Goal: Information Seeking & Learning: Check status

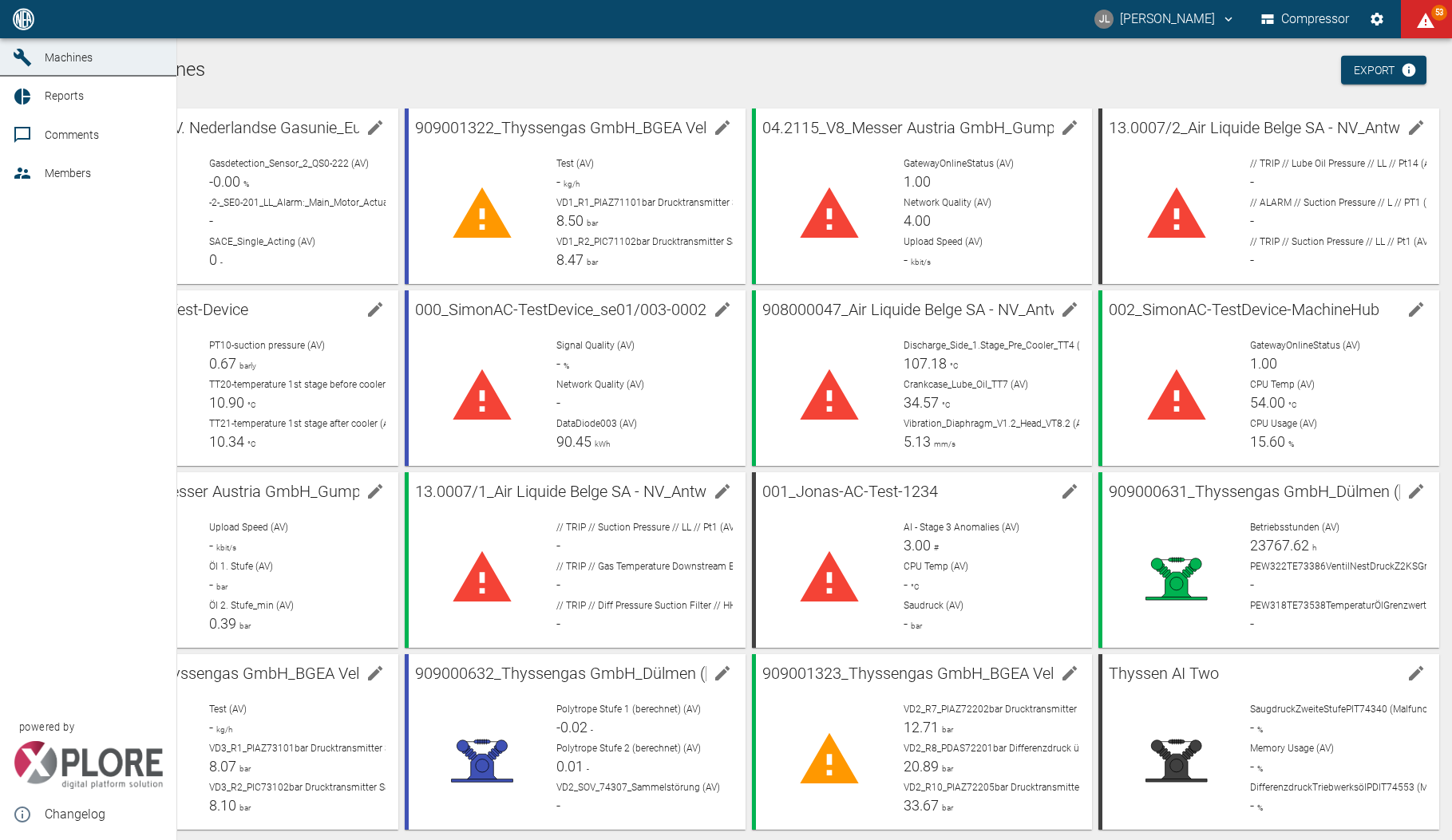
click at [20, 38] on link "Dashboard" at bounding box center [88, 19] width 176 height 38
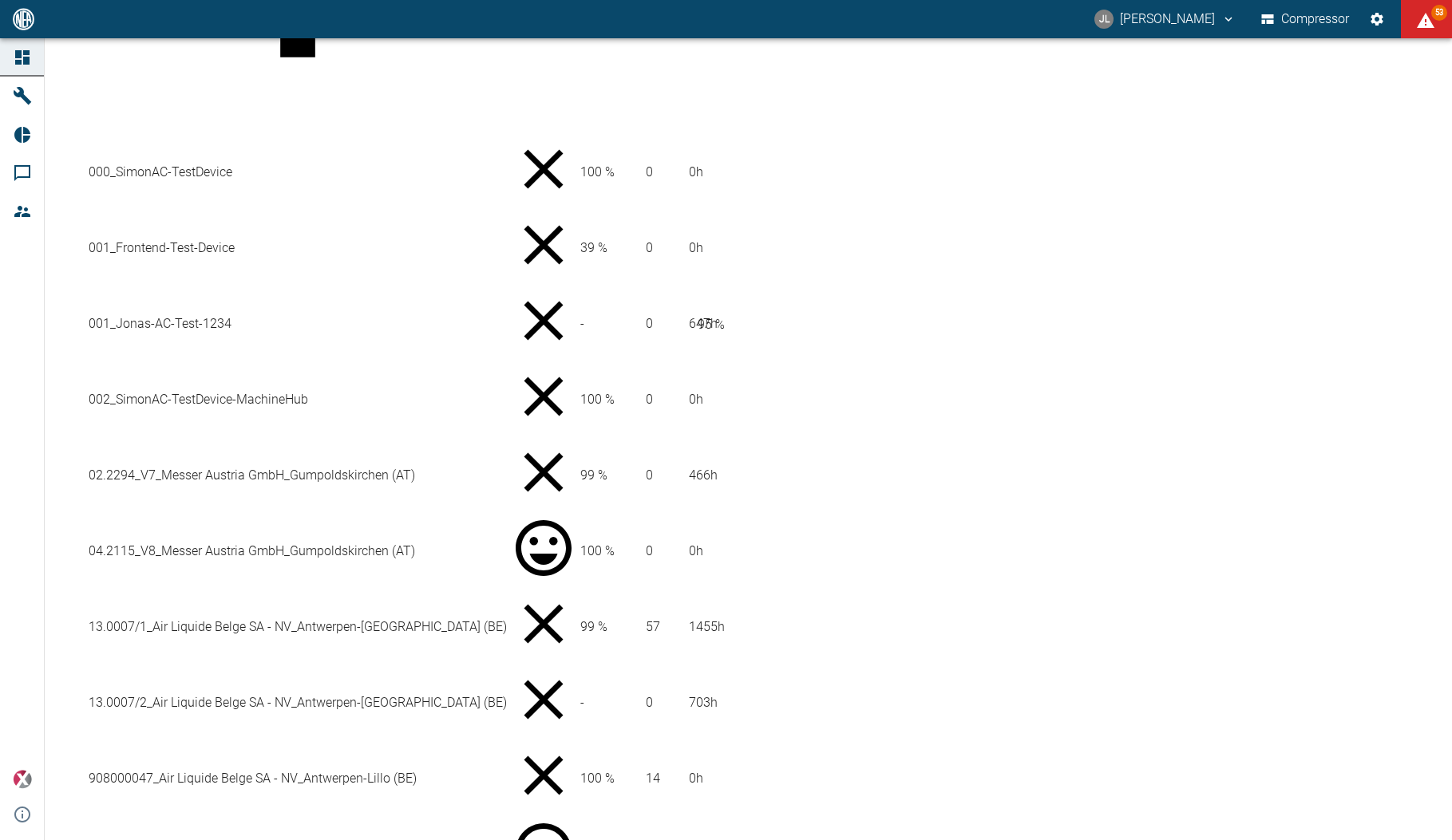
scroll to position [367, 0]
click at [368, 517] on td "04.2115_V8_Messer Austria GmbH_Gumpoldskirchen (AT)" at bounding box center [298, 554] width 420 height 74
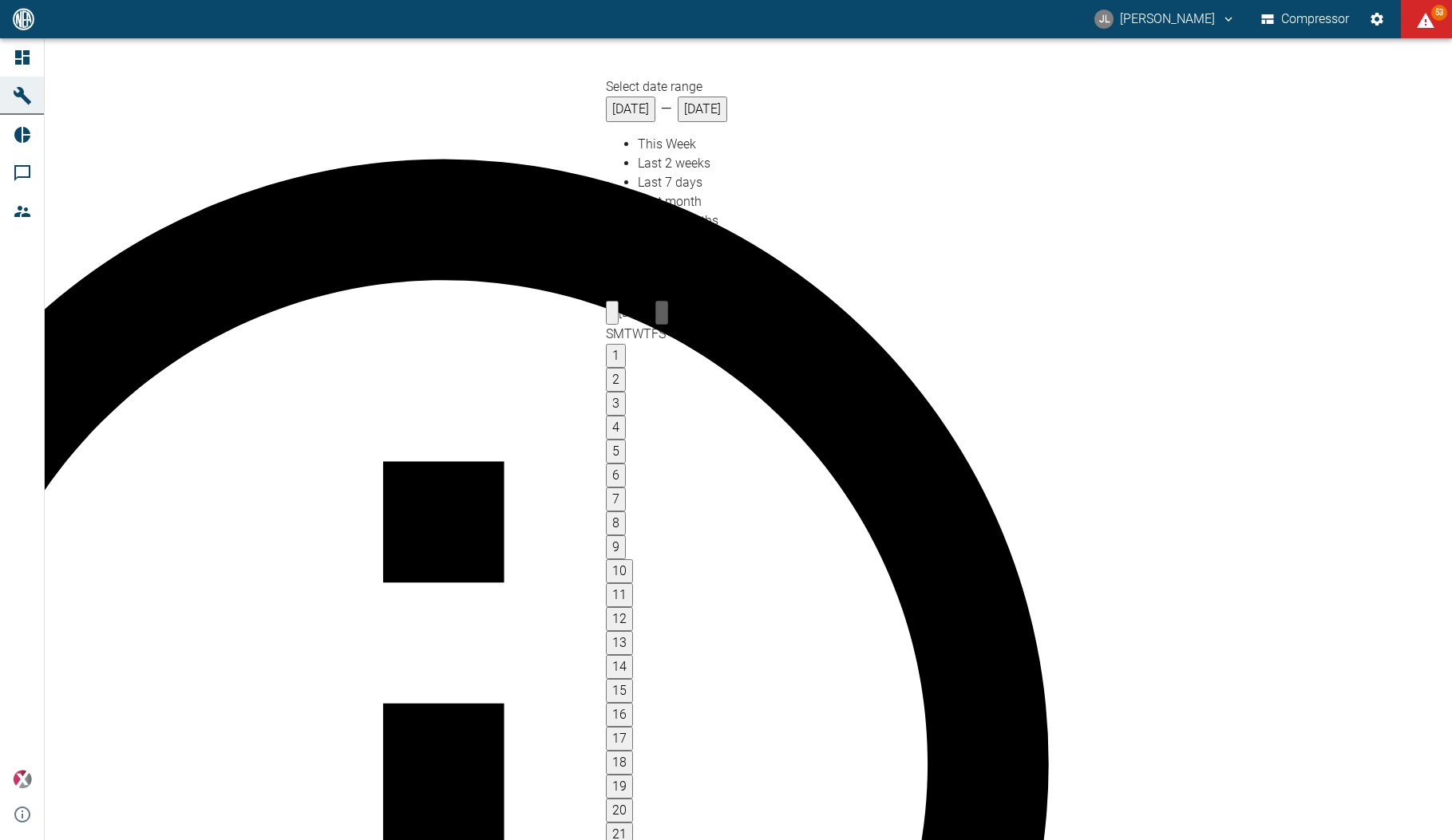
type input "09/30/2025"
type input "2min"
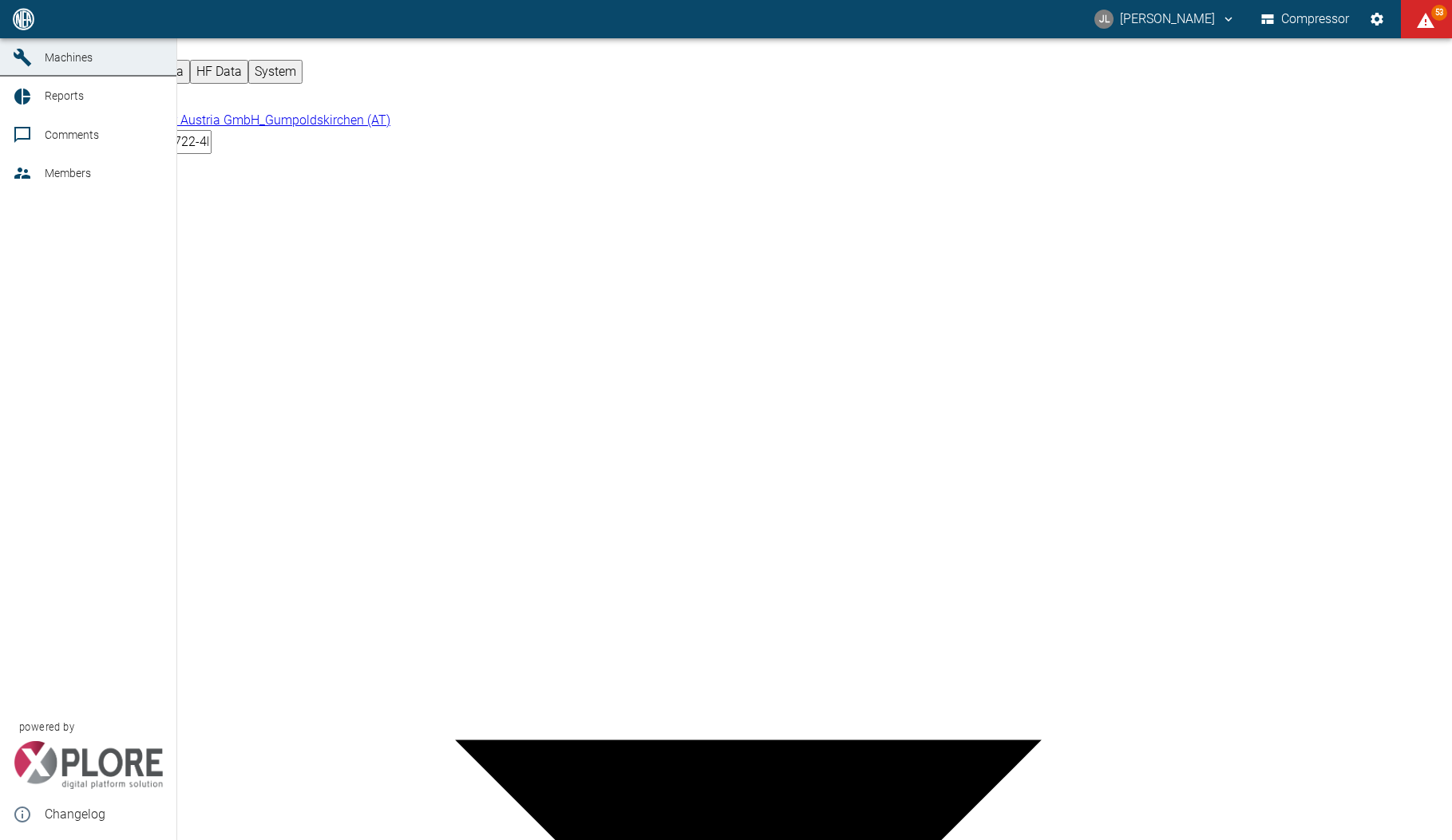
click at [28, 27] on icon at bounding box center [22, 19] width 14 height 14
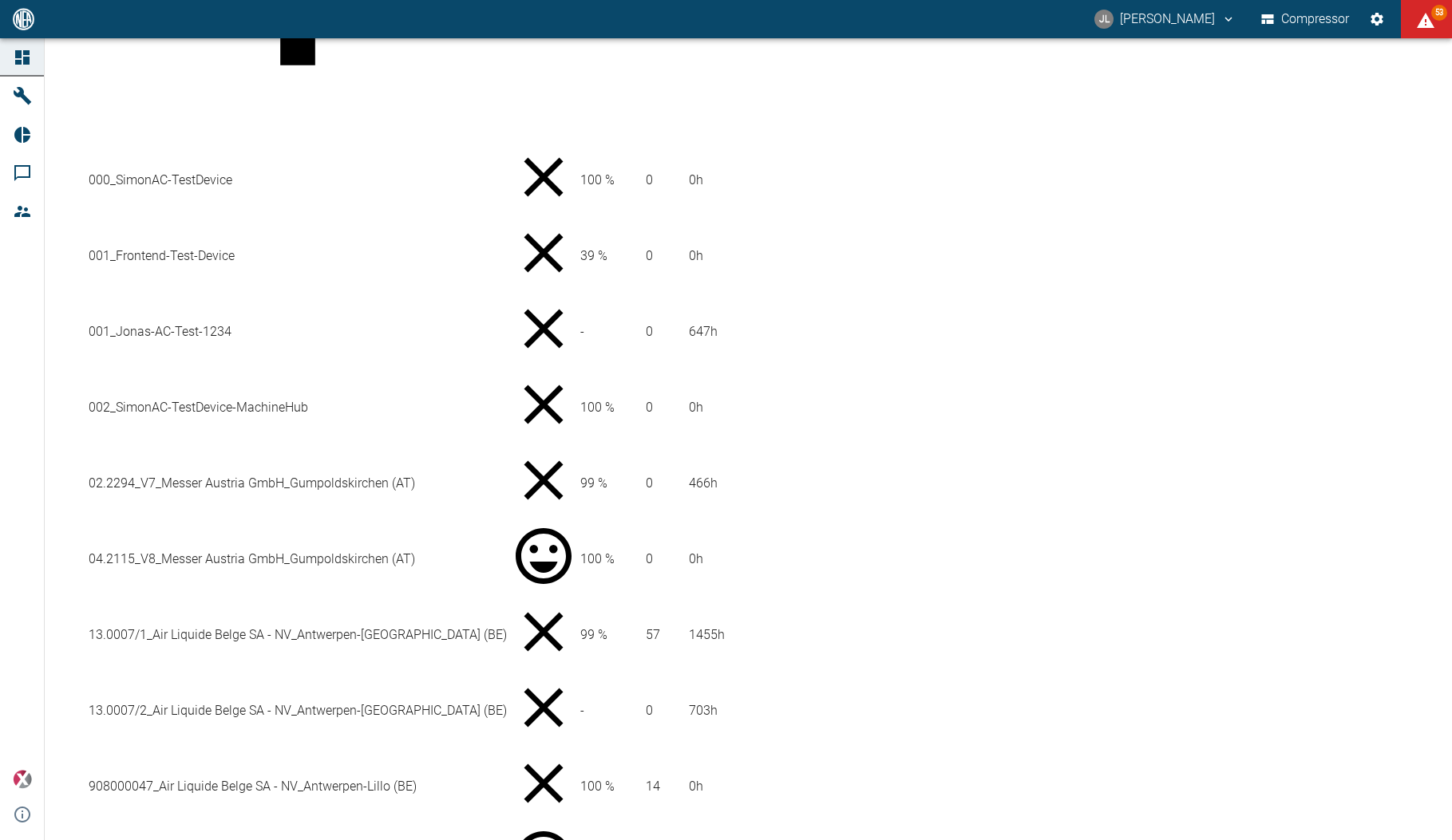
scroll to position [384, 0]
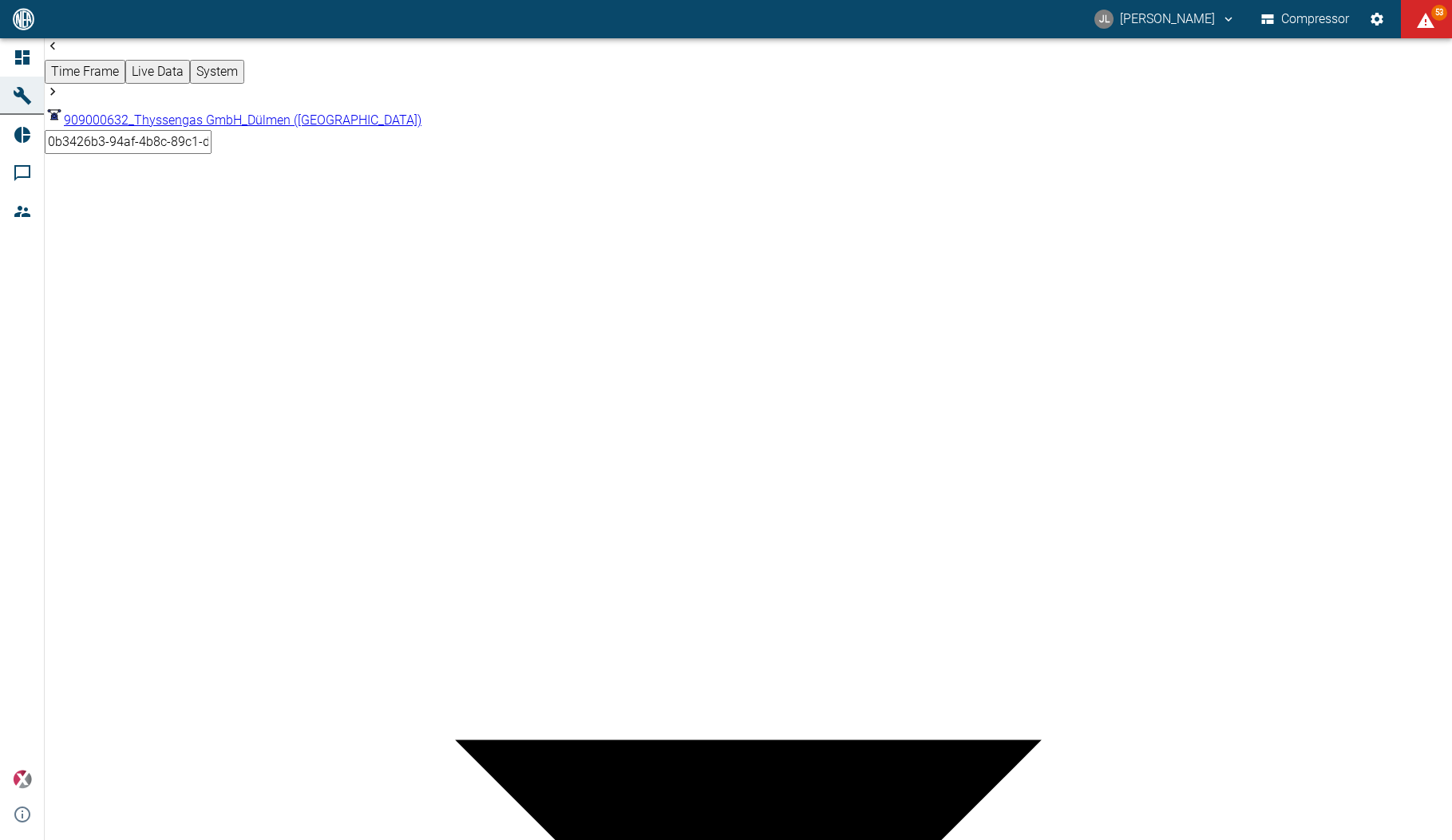
type input "2min"
drag, startPoint x: 87, startPoint y: 679, endPoint x: 90, endPoint y: 463, distance: 216.0
drag, startPoint x: 89, startPoint y: 676, endPoint x: 92, endPoint y: 608, distance: 68.1
drag, startPoint x: 92, startPoint y: 300, endPoint x: 79, endPoint y: 286, distance: 19.1
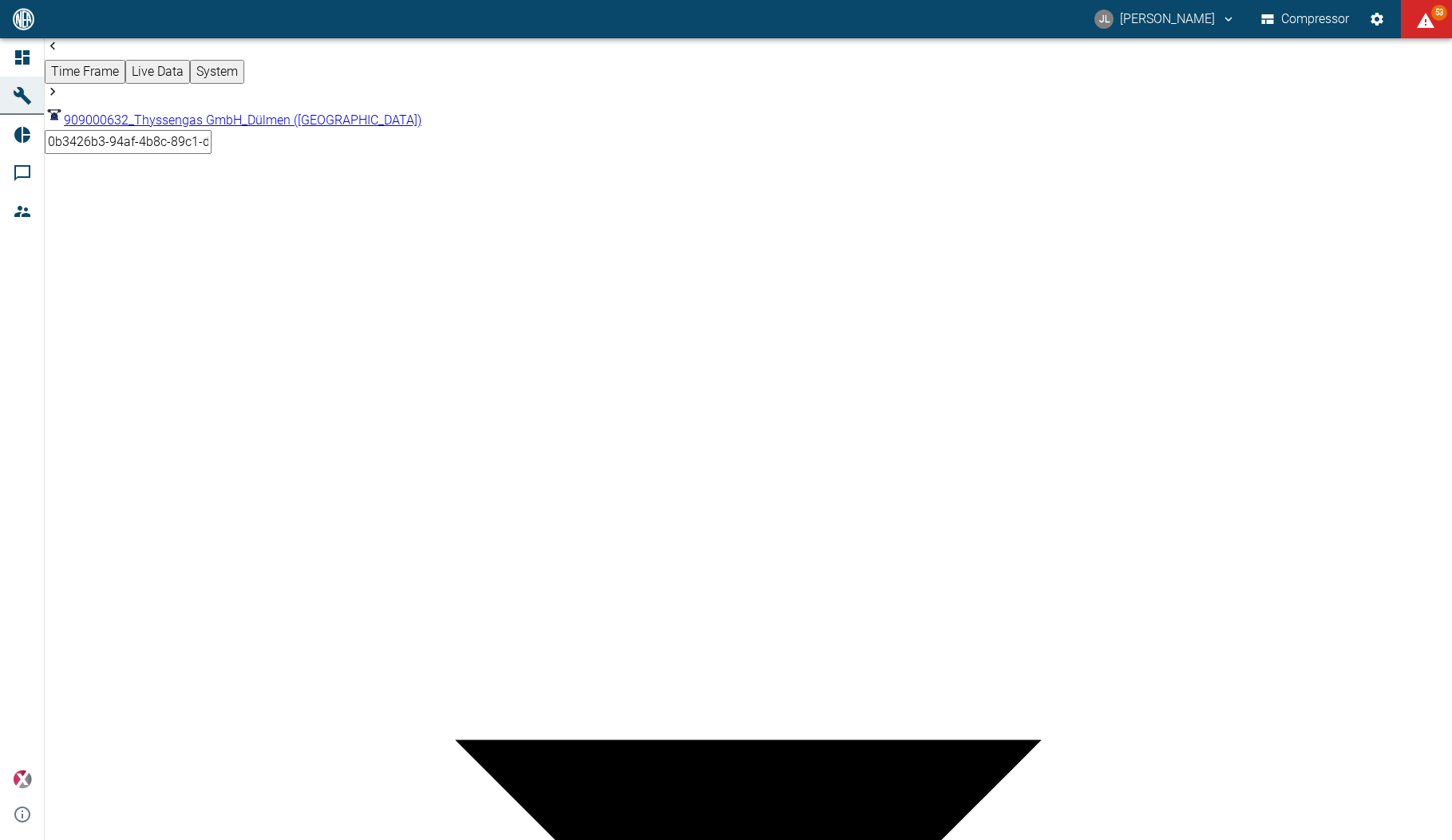
drag, startPoint x: 85, startPoint y: 297, endPoint x: 1060, endPoint y: 351, distance: 976.5
drag, startPoint x: 94, startPoint y: 164, endPoint x: 97, endPoint y: 199, distance: 35.1
drag, startPoint x: 88, startPoint y: 291, endPoint x: 90, endPoint y: 342, distance: 51.0
drag, startPoint x: 93, startPoint y: 110, endPoint x: 106, endPoint y: 74, distance: 38.3
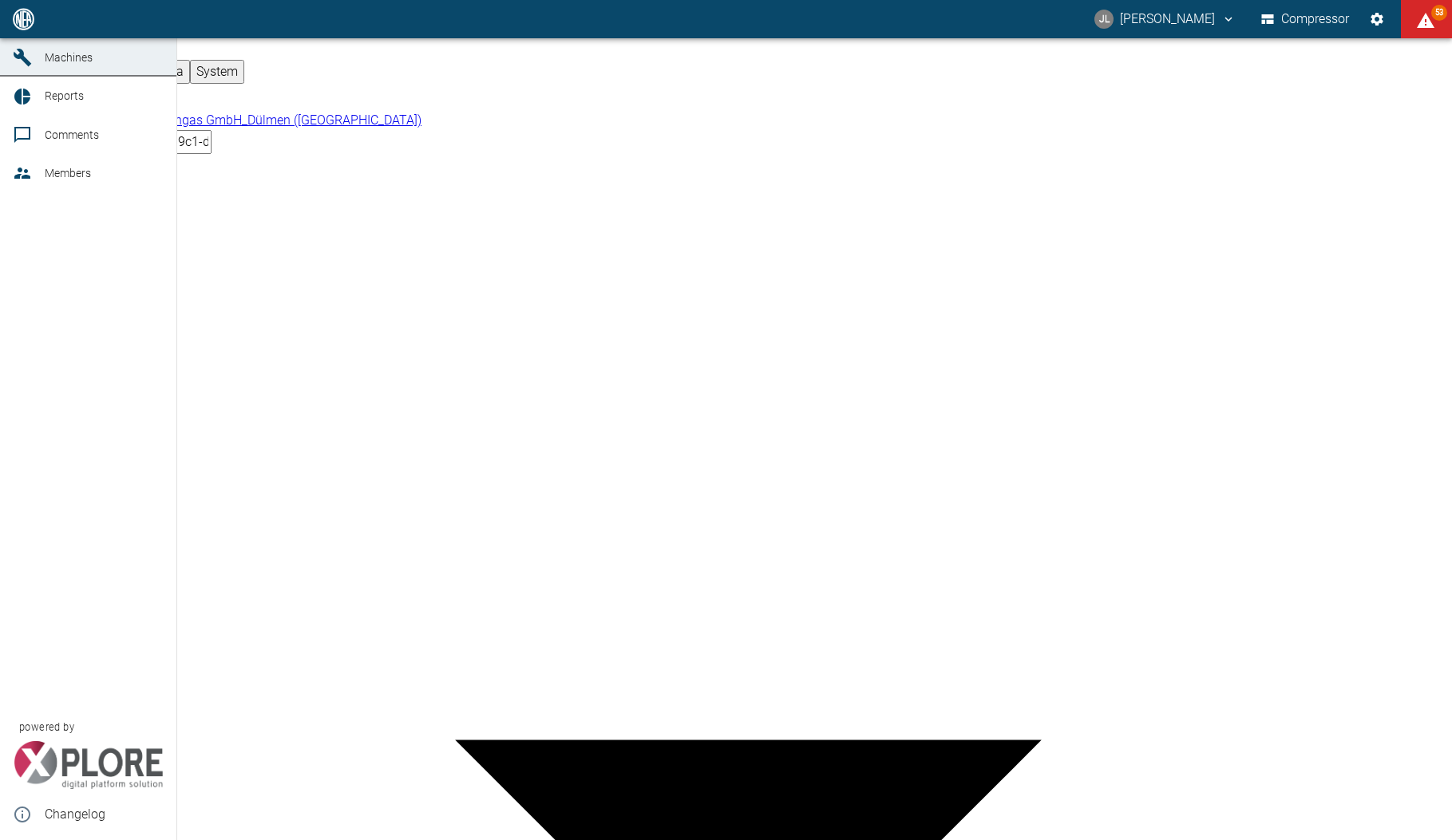
click at [31, 28] on icon at bounding box center [22, 20] width 20 height 20
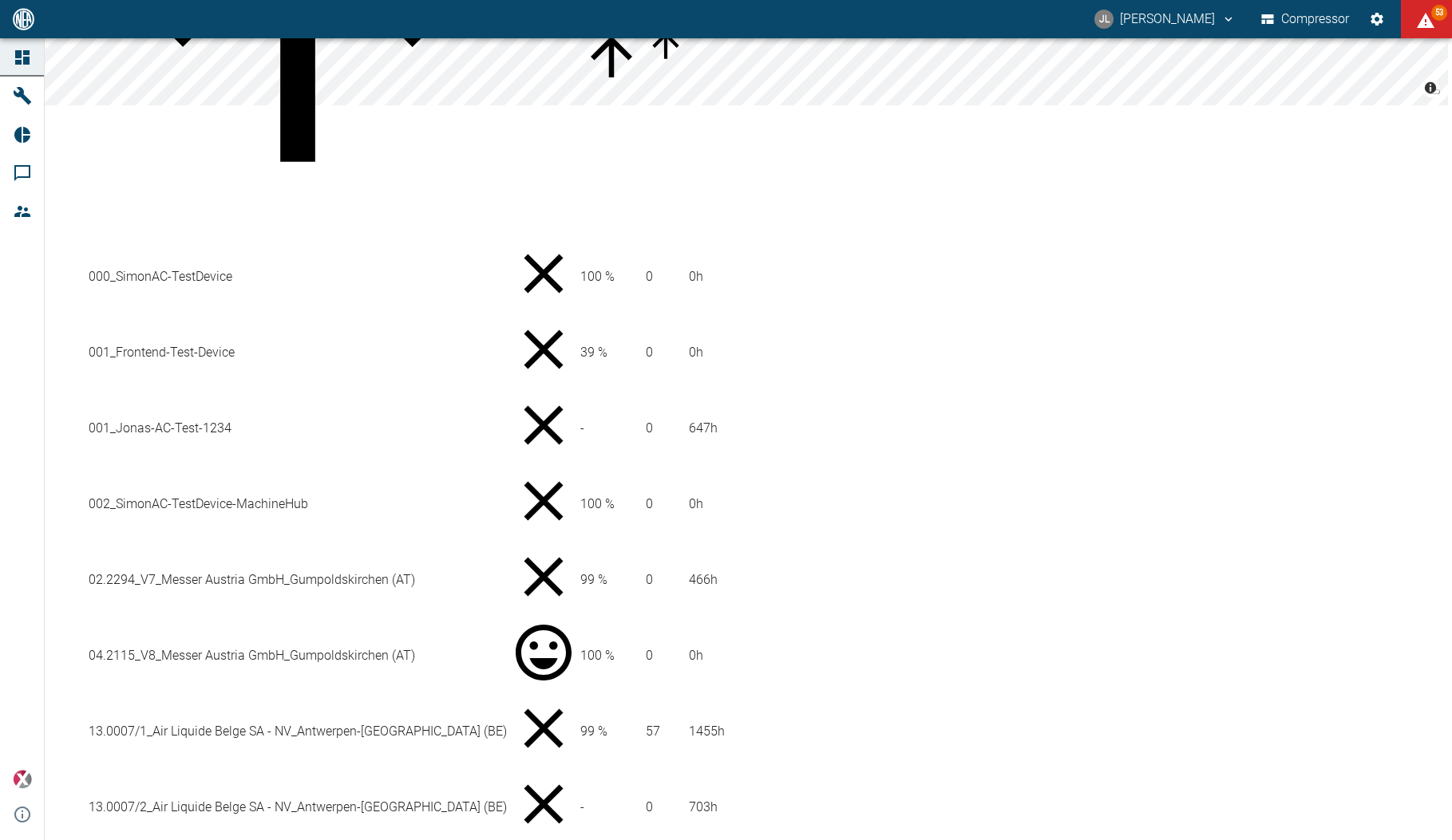
scroll to position [296, 0]
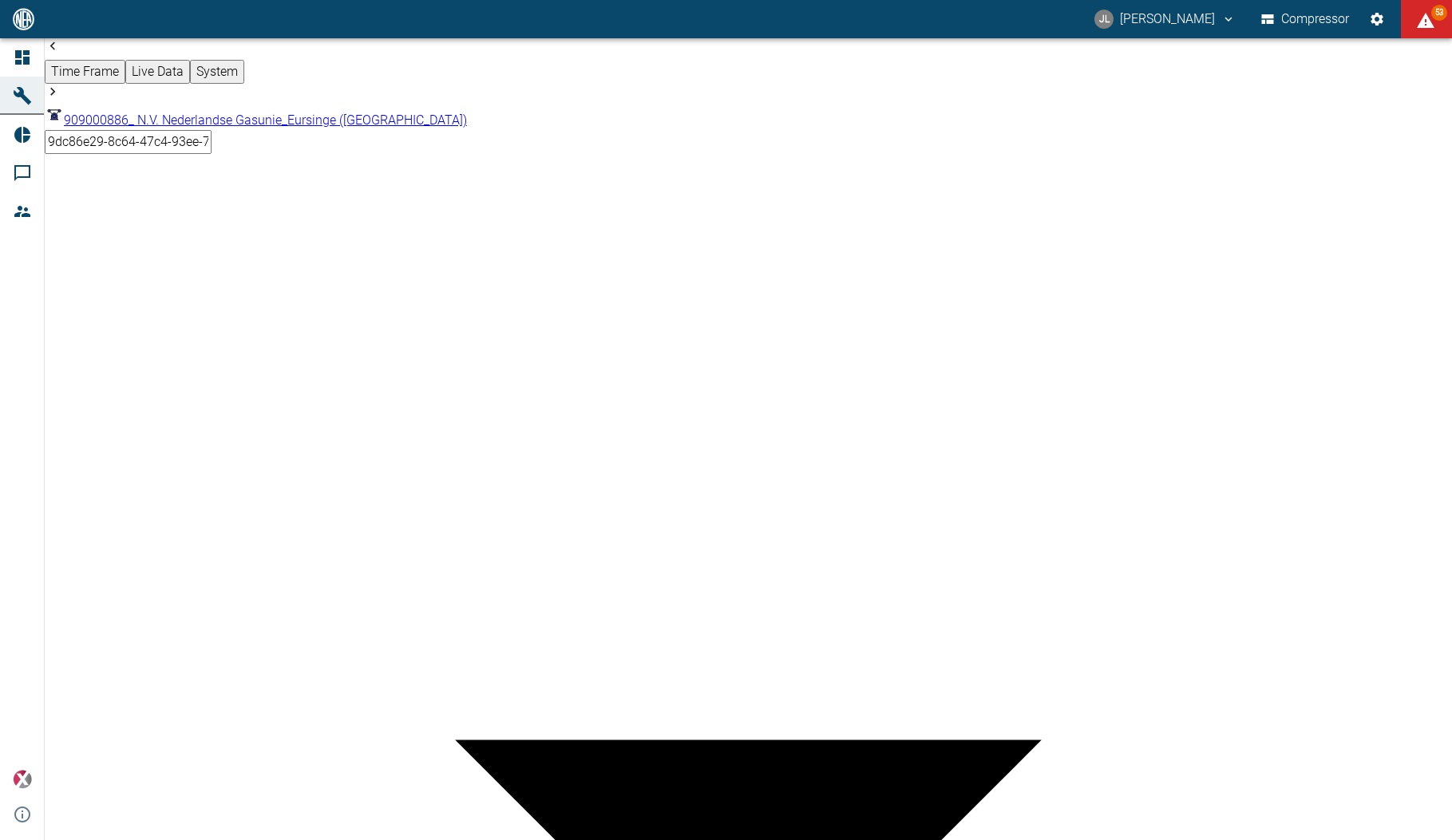
type input "2min"
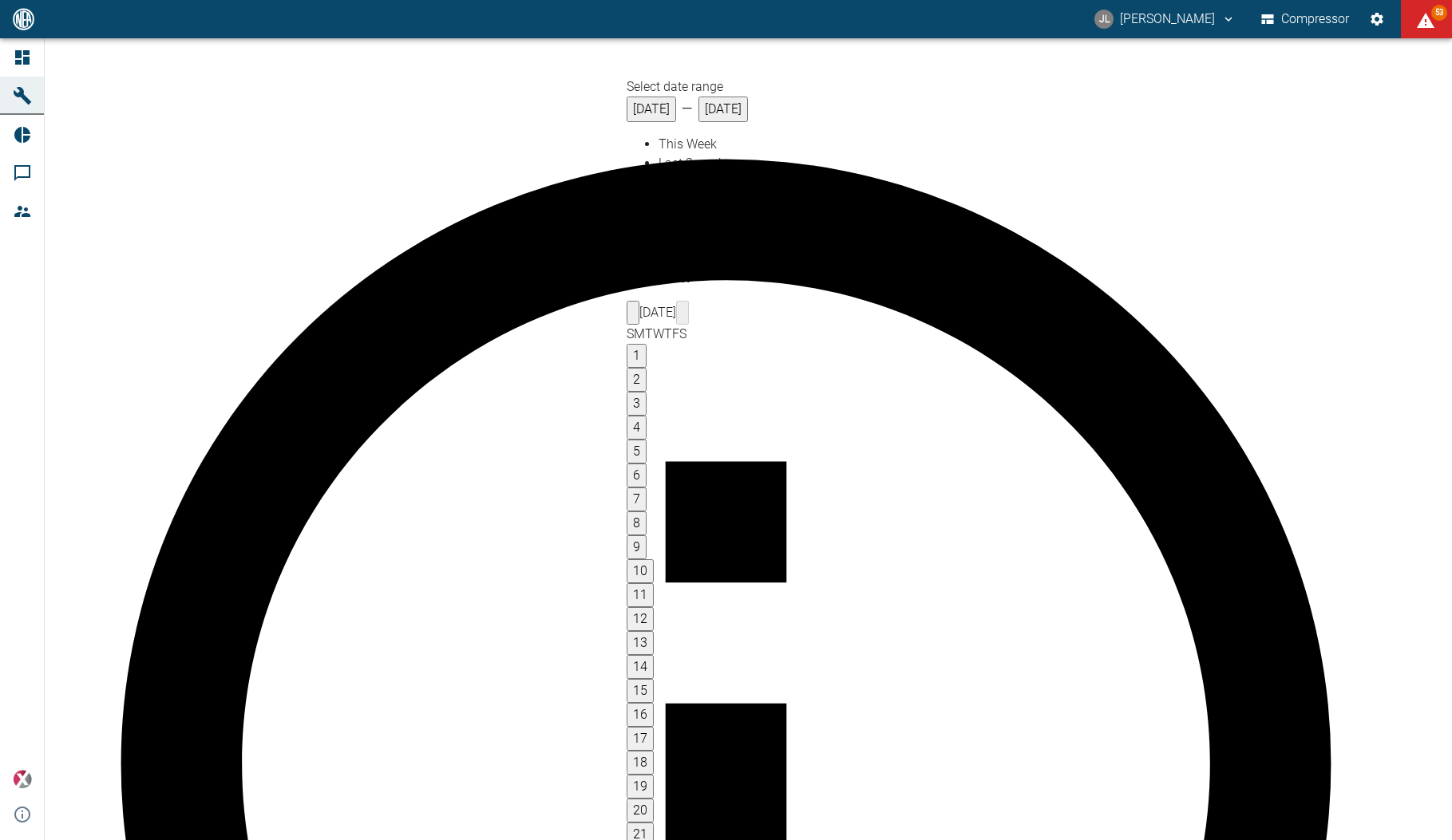
click at [639, 300] on button "Previous month" at bounding box center [633, 312] width 12 height 24
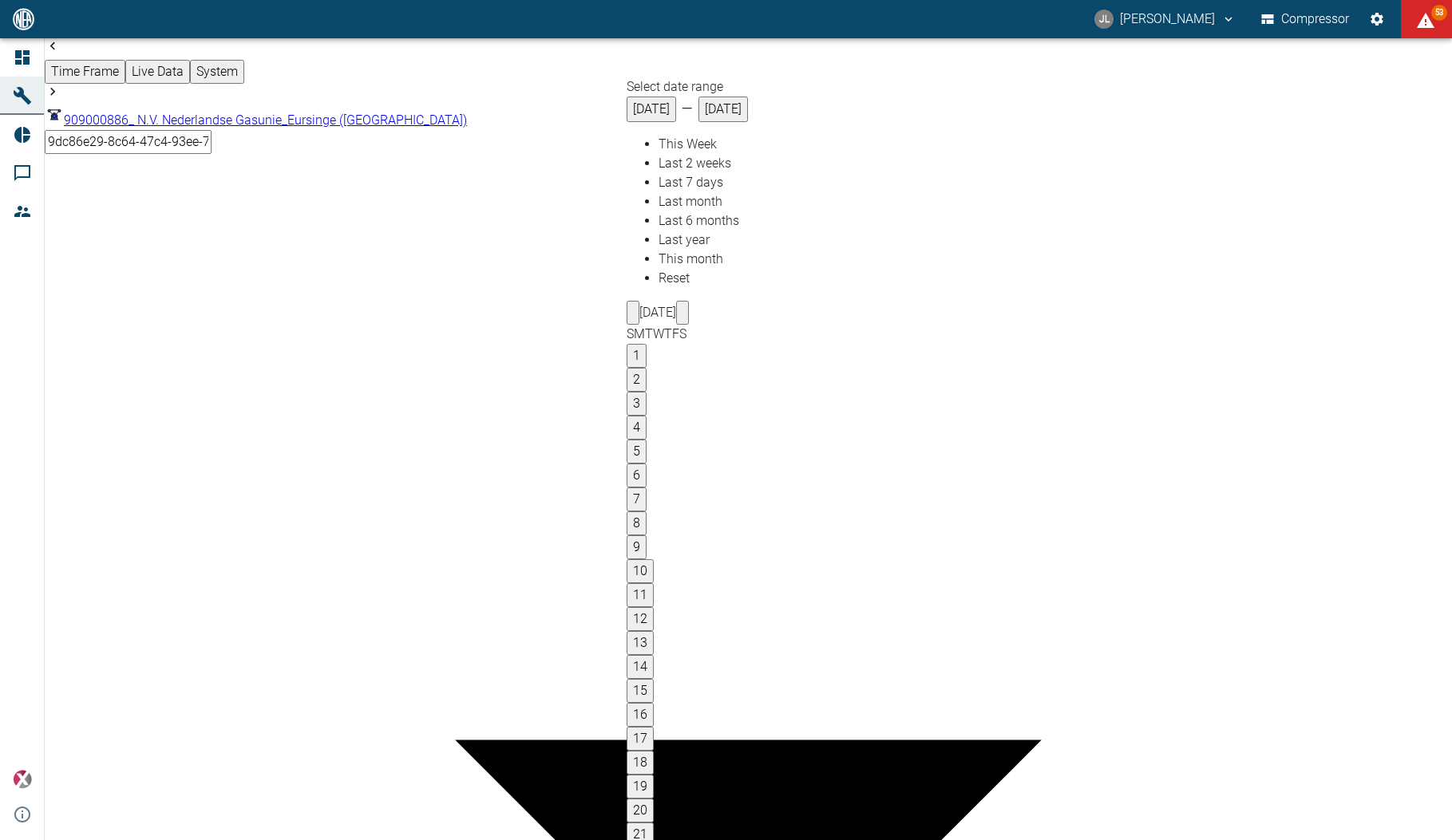
click at [633, 316] on icon "Previous month" at bounding box center [633, 316] width 0 height 0
click at [654, 822] on button "21" at bounding box center [640, 834] width 28 height 24
type input "[DATE]"
type input "10min"
click at [630, 316] on icon "Previous month" at bounding box center [630, 316] width 0 height 0
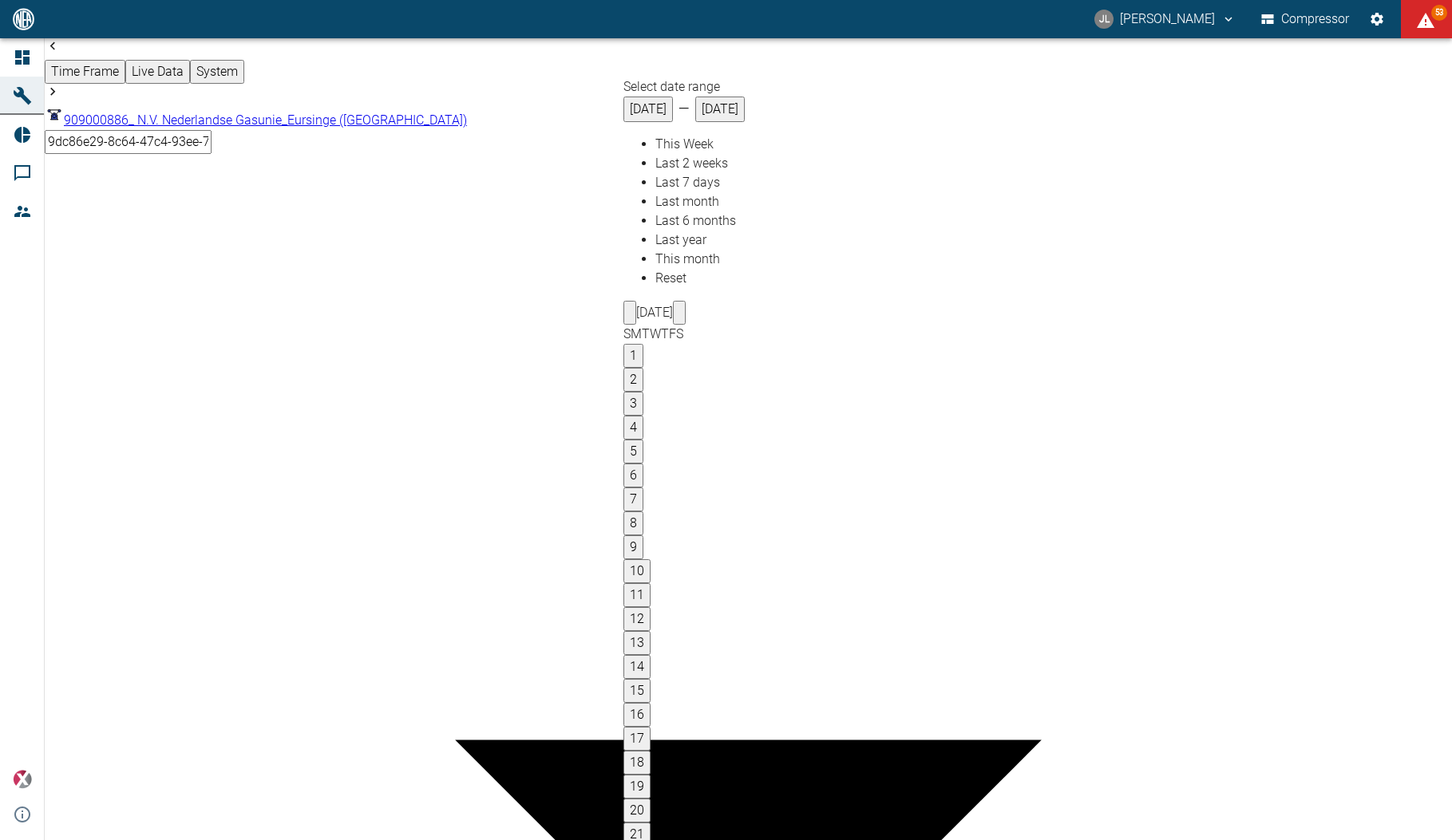
type input "[DATE]"
type input "2min"
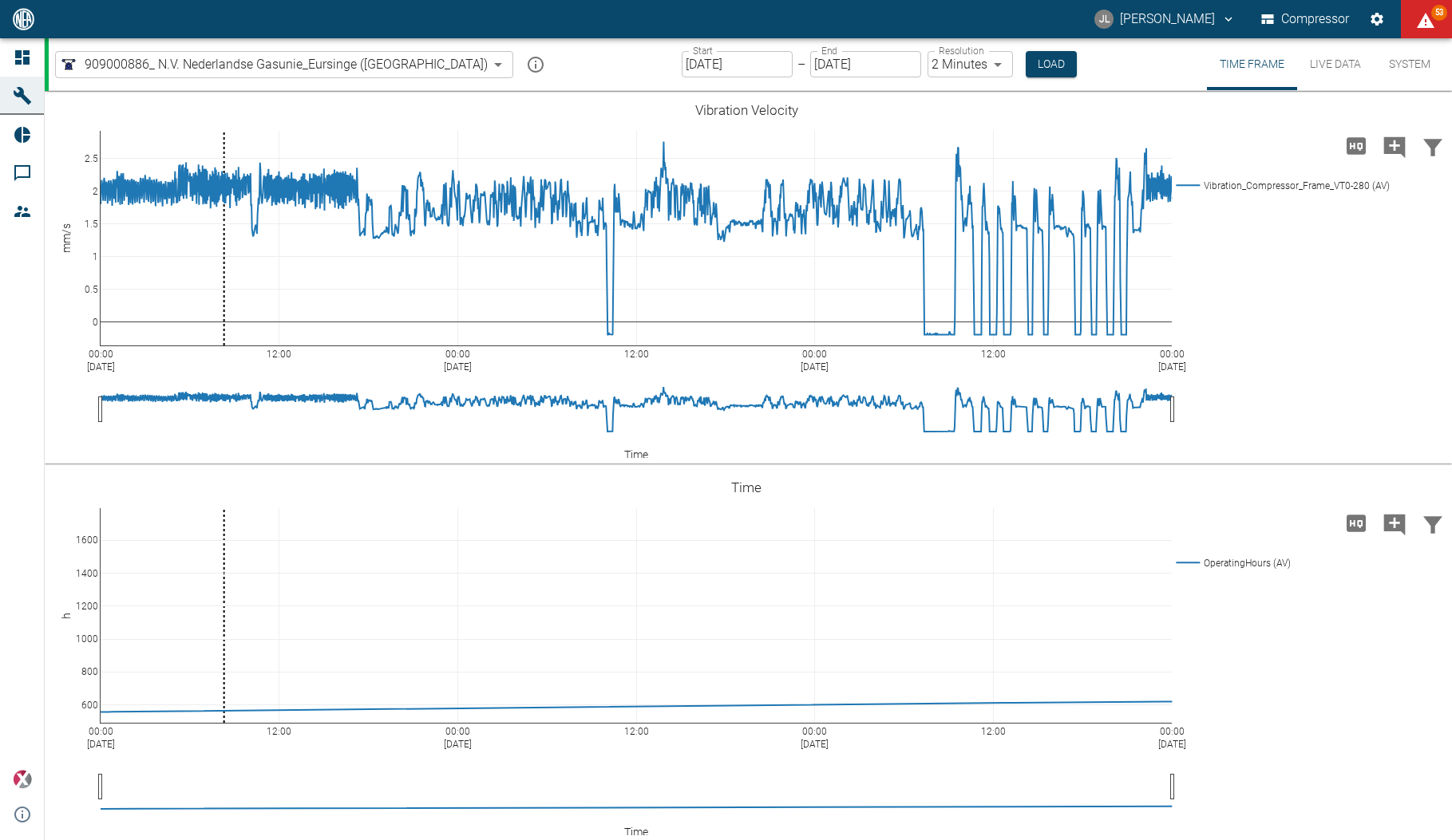
scroll to position [3737, 0]
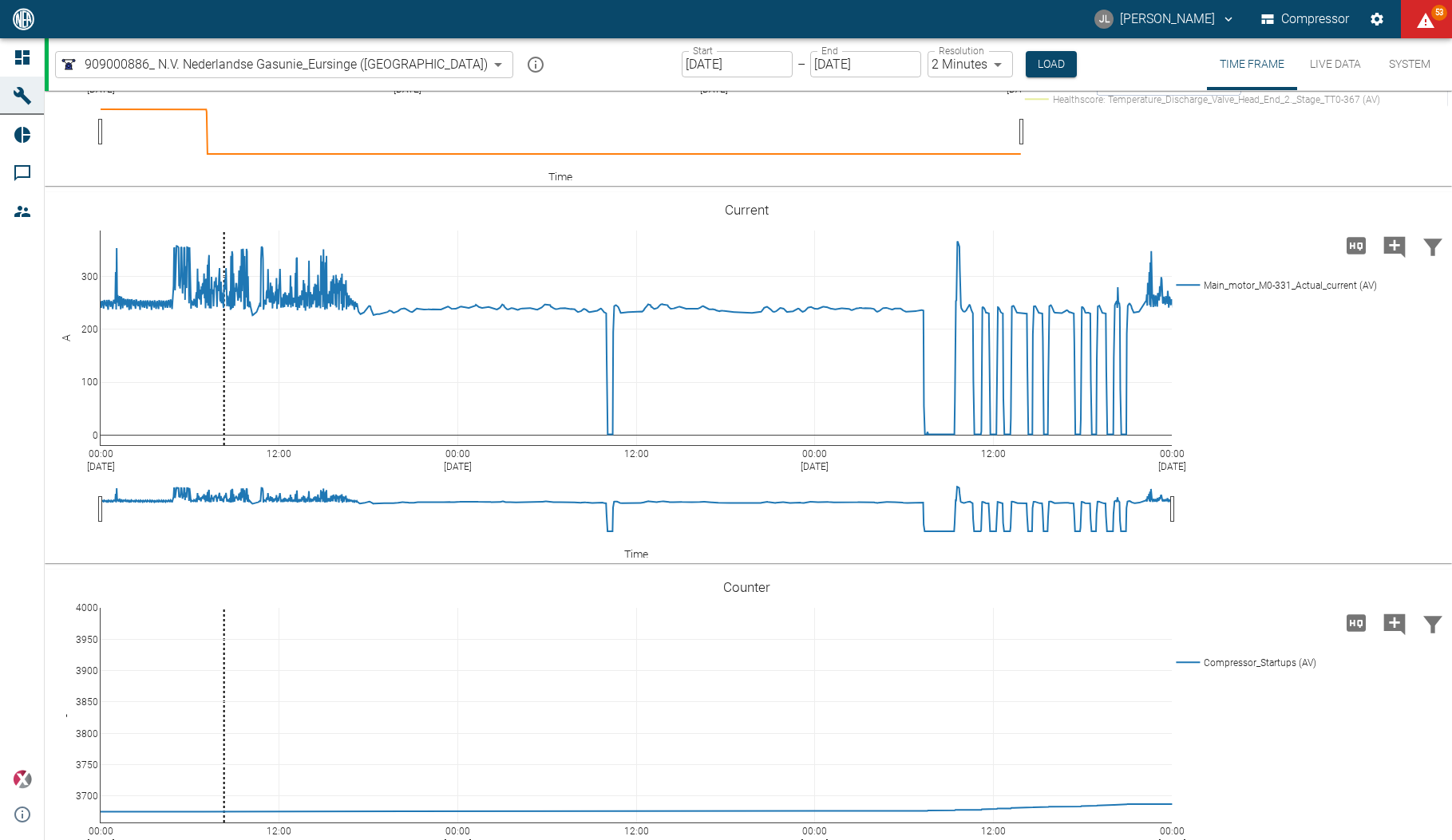
scroll to position [3635, 0]
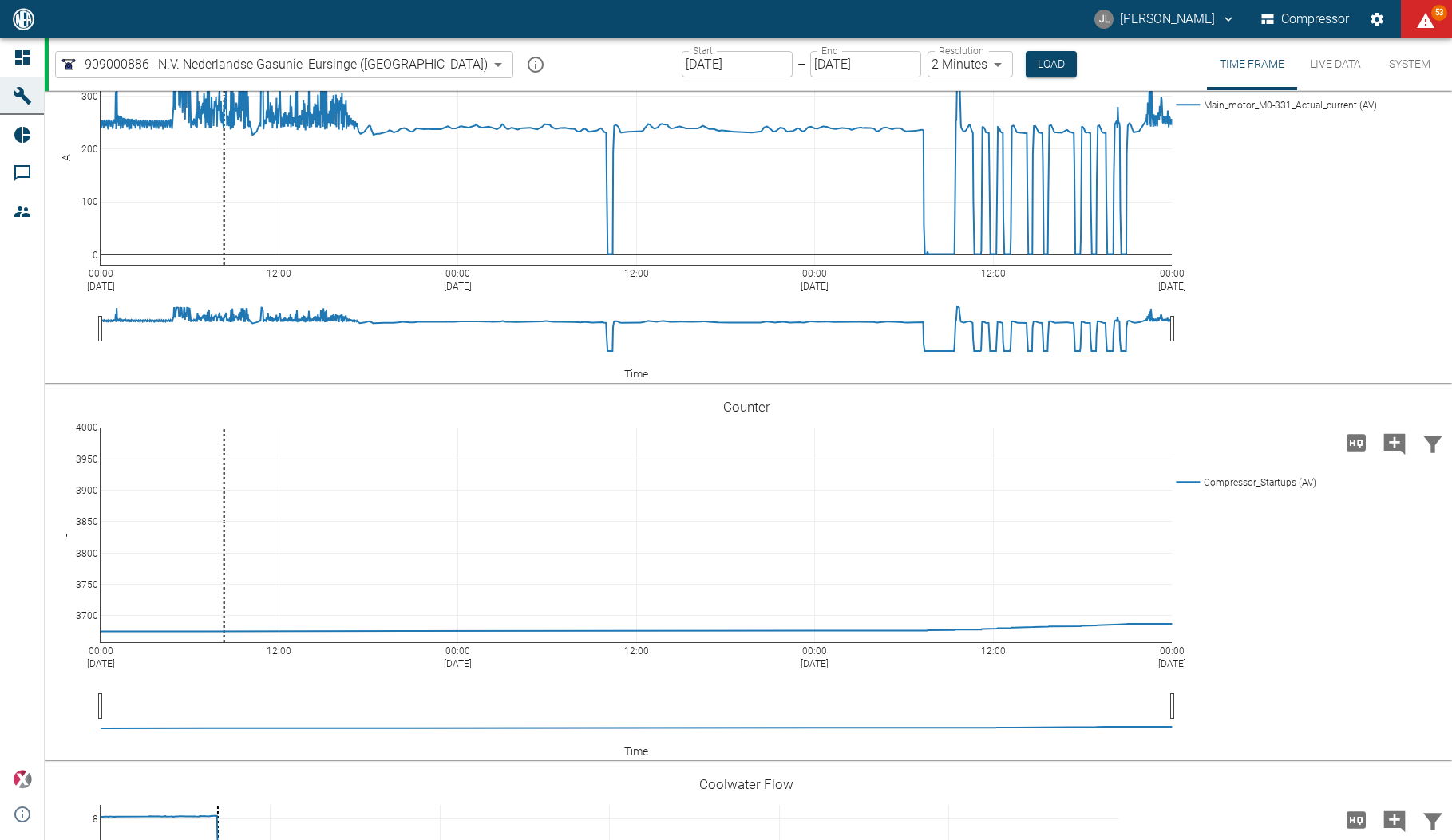
click at [18, 57] on icon at bounding box center [22, 58] width 14 height 14
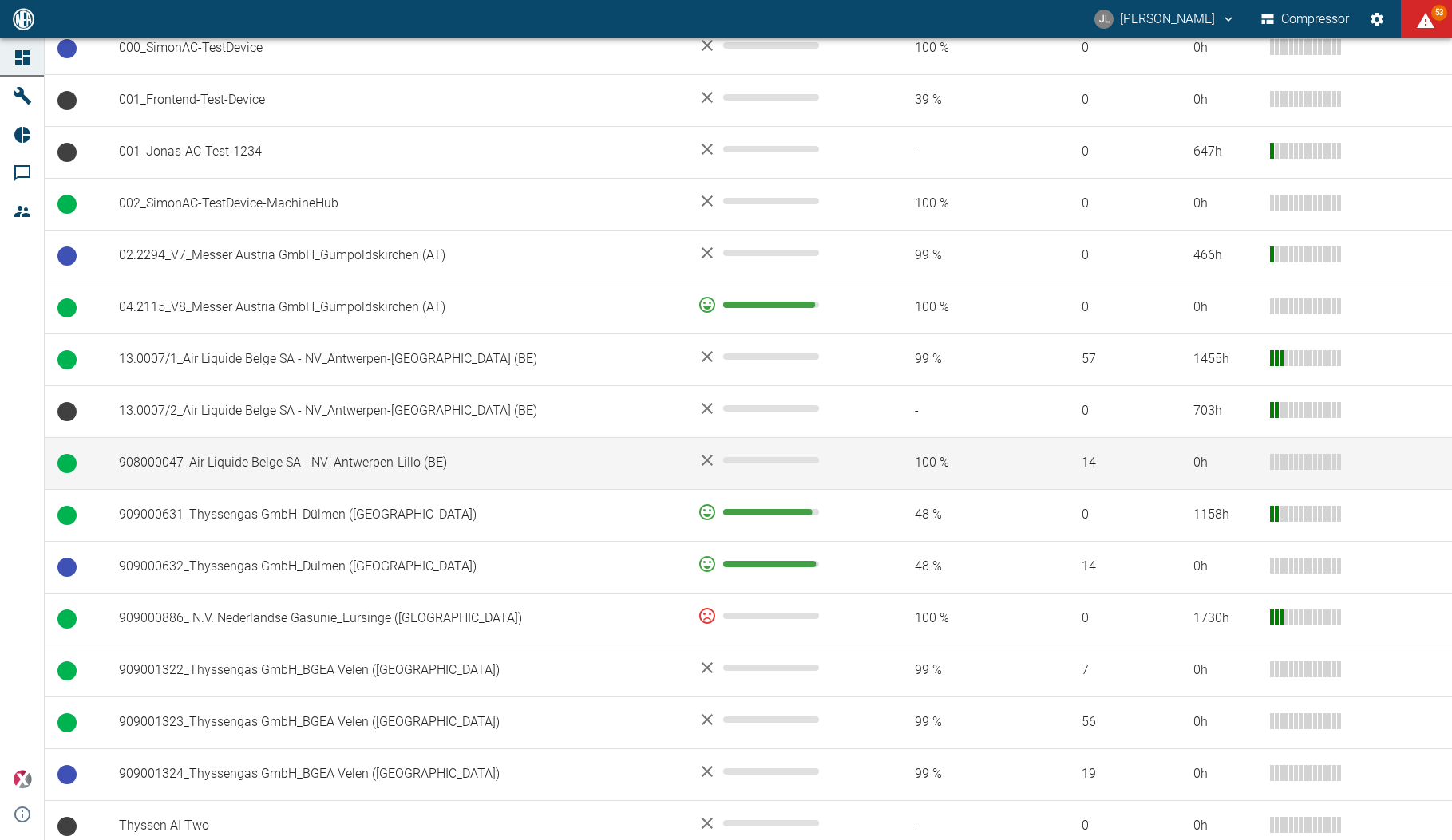
scroll to position [349, 0]
